Goal: Navigation & Orientation: Find specific page/section

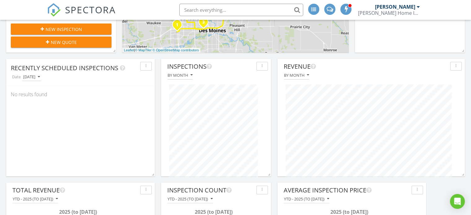
scroll to position [195, 0]
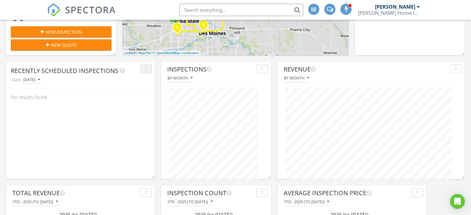
click at [146, 70] on icon "button" at bounding box center [146, 69] width 1 height 4
click at [153, 80] on div "Refresh" at bounding box center [157, 82] width 22 height 7
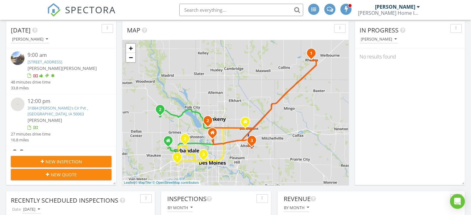
scroll to position [0, 0]
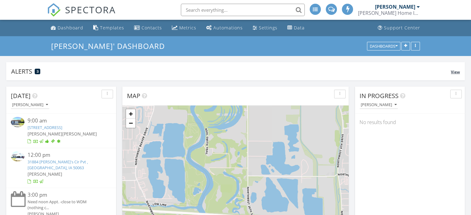
click at [67, 70] on div "Alerts 3" at bounding box center [231, 71] width 440 height 8
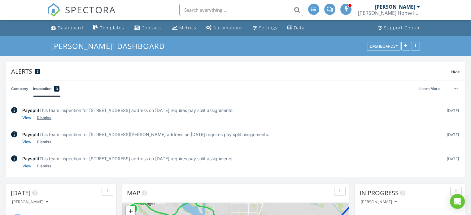
scroll to position [118, 187]
click at [42, 118] on link "Dismiss" at bounding box center [44, 118] width 15 height 6
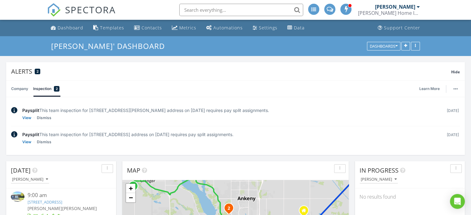
click at [42, 118] on link "Dismiss" at bounding box center [44, 118] width 15 height 6
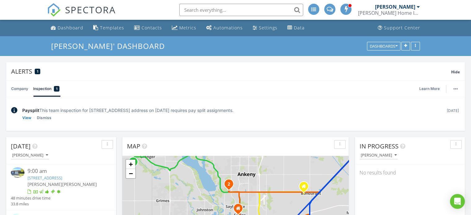
click at [42, 118] on link "Dismiss" at bounding box center [44, 118] width 15 height 6
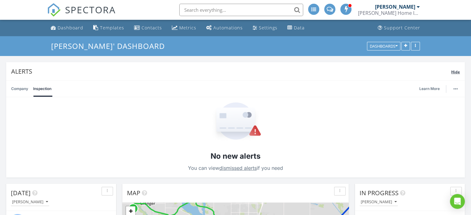
click at [105, 70] on div "Alerts" at bounding box center [231, 71] width 440 height 8
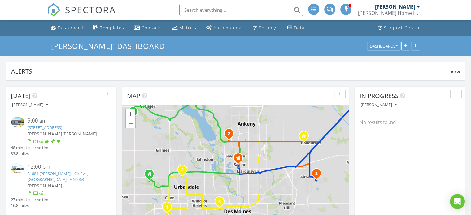
click at [344, 11] on span at bounding box center [346, 9] width 6 height 6
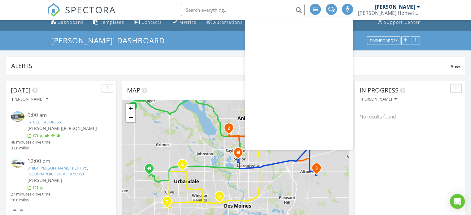
scroll to position [0, 0]
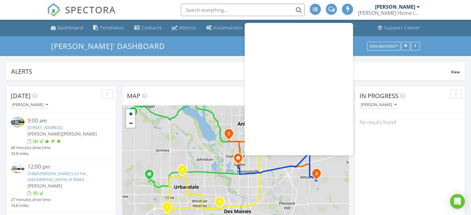
click at [361, 25] on div "Dashboard Templates Contacts Metrics Automations Settings Data Support Center" at bounding box center [235, 28] width 377 height 16
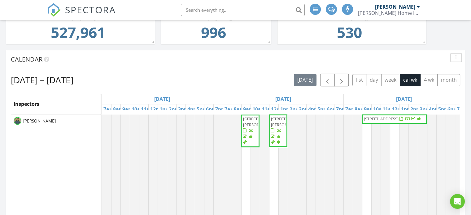
scroll to position [393, 0]
click at [343, 77] on span "button" at bounding box center [341, 79] width 7 height 7
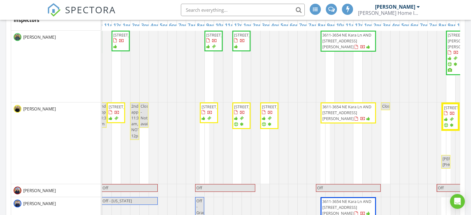
scroll to position [0, 288]
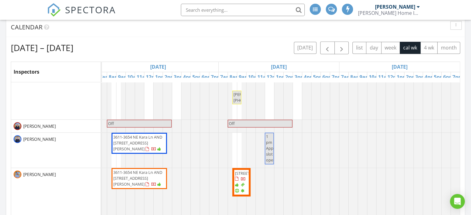
click at [323, 28] on div "Calendar" at bounding box center [231, 27] width 440 height 9
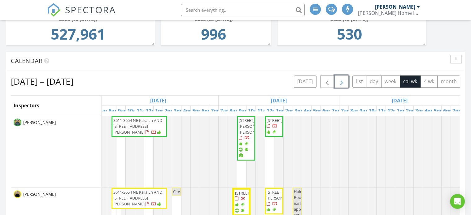
click at [341, 83] on span "button" at bounding box center [341, 81] width 7 height 7
